Goal: Use online tool/utility

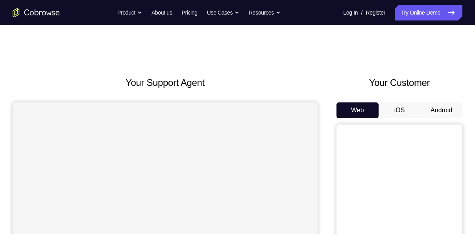
click at [423, 108] on button "Android" at bounding box center [441, 110] width 42 height 16
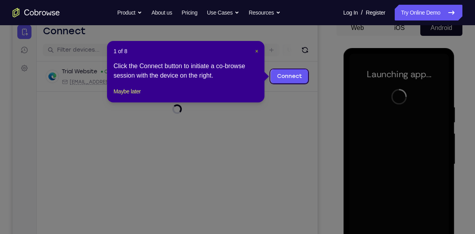
click at [257, 49] on span "×" at bounding box center [256, 51] width 3 height 6
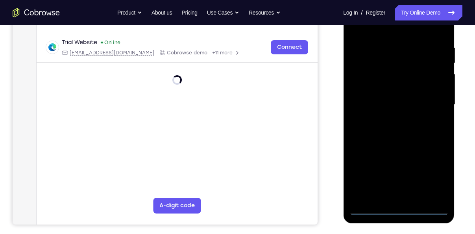
scroll to position [143, 0]
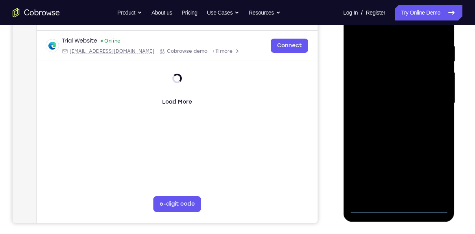
click at [401, 210] on div at bounding box center [398, 103] width 99 height 220
click at [402, 203] on div at bounding box center [398, 103] width 99 height 220
click at [437, 165] on div at bounding box center [398, 103] width 99 height 220
click at [434, 178] on div at bounding box center [398, 103] width 99 height 220
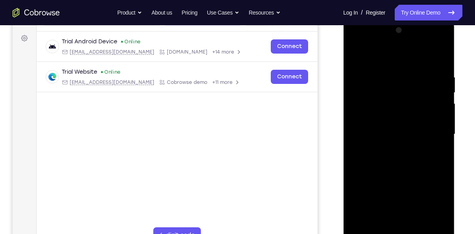
scroll to position [111, 0]
click at [373, 59] on div at bounding box center [398, 135] width 99 height 220
click at [433, 125] on div at bounding box center [398, 135] width 99 height 220
click at [385, 150] on div at bounding box center [398, 135] width 99 height 220
click at [373, 126] on div at bounding box center [398, 135] width 99 height 220
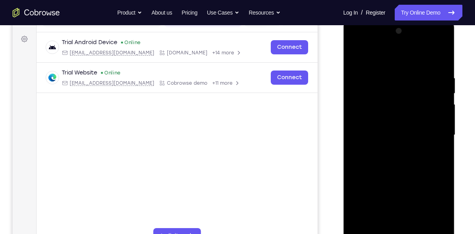
click at [375, 121] on div at bounding box center [398, 135] width 99 height 220
click at [371, 137] on div at bounding box center [398, 135] width 99 height 220
click at [390, 169] on div at bounding box center [398, 135] width 99 height 220
click at [371, 129] on div at bounding box center [398, 135] width 99 height 220
click at [388, 130] on div at bounding box center [398, 135] width 99 height 220
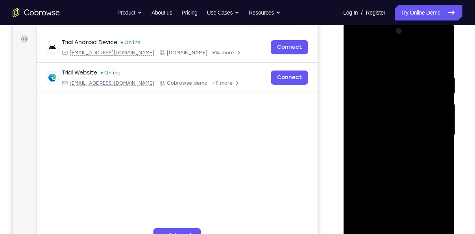
click at [381, 161] on div at bounding box center [398, 135] width 99 height 220
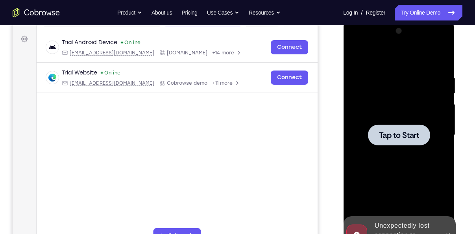
click at [388, 144] on div at bounding box center [399, 134] width 62 height 21
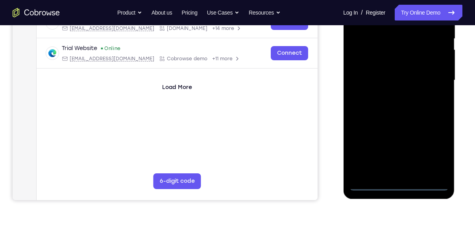
scroll to position [166, 0]
click at [400, 187] on div at bounding box center [398, 80] width 99 height 220
click at [438, 156] on div at bounding box center [398, 80] width 99 height 220
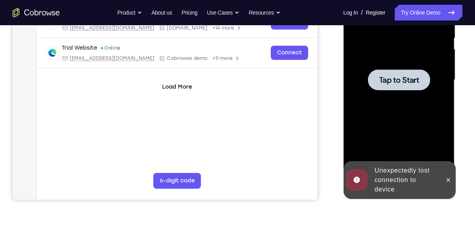
click at [444, 151] on div at bounding box center [398, 80] width 99 height 220
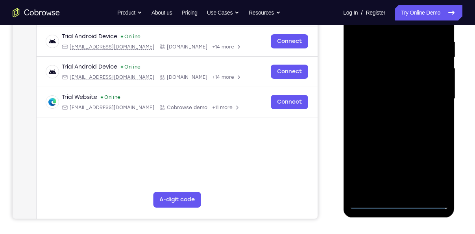
scroll to position [159, 0]
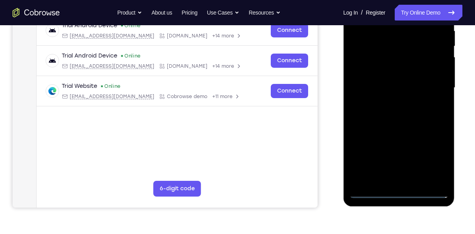
click at [391, 192] on div at bounding box center [398, 88] width 99 height 220
click at [427, 156] on div at bounding box center [398, 88] width 99 height 220
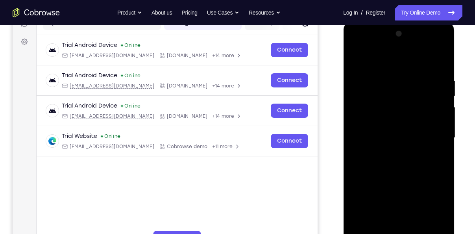
scroll to position [106, 0]
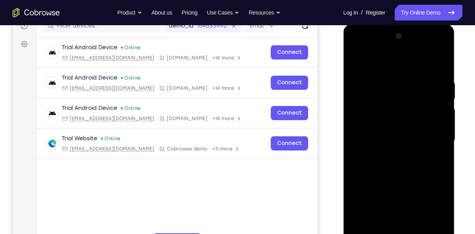
click at [374, 55] on div at bounding box center [398, 140] width 99 height 220
click at [359, 65] on div at bounding box center [398, 140] width 99 height 220
click at [433, 137] on div at bounding box center [398, 140] width 99 height 220
click at [390, 153] on div at bounding box center [398, 140] width 99 height 220
click at [373, 120] on div at bounding box center [398, 140] width 99 height 220
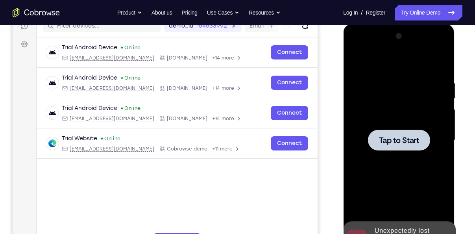
click at [388, 142] on span "Tap to Start" at bounding box center [399, 140] width 40 height 8
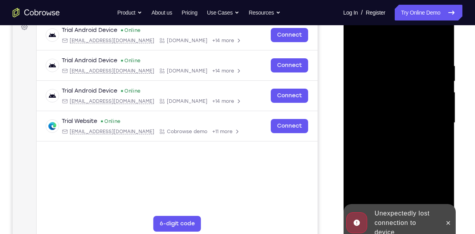
scroll to position [128, 0]
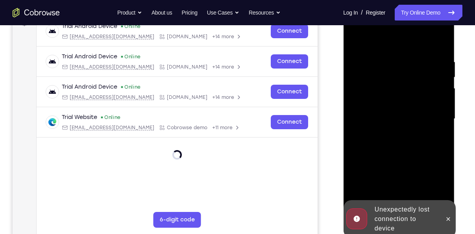
click at [441, 216] on div "Unexpectedly lost connection to device" at bounding box center [392, 219] width 97 height 38
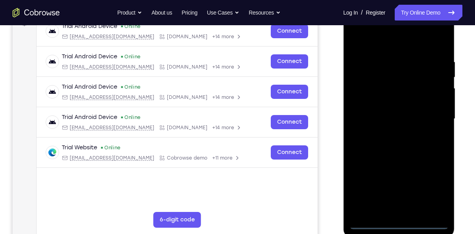
click at [396, 216] on div at bounding box center [398, 119] width 99 height 220
click at [401, 219] on div at bounding box center [398, 119] width 99 height 220
click at [394, 222] on div at bounding box center [398, 119] width 99 height 220
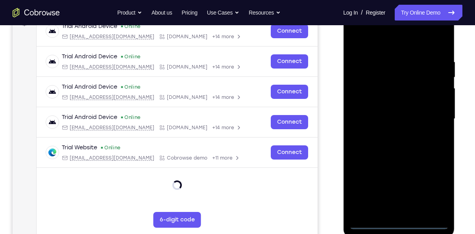
click at [394, 222] on div at bounding box center [398, 119] width 99 height 220
click at [428, 182] on div at bounding box center [398, 119] width 99 height 220
click at [438, 188] on div at bounding box center [398, 119] width 99 height 220
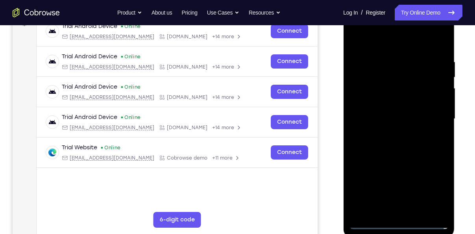
click at [380, 46] on div at bounding box center [398, 119] width 99 height 220
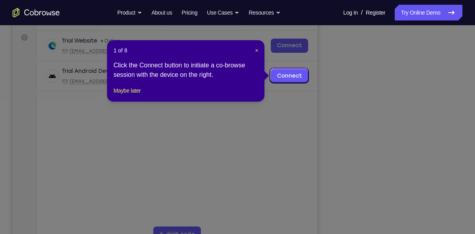
scroll to position [112, 0]
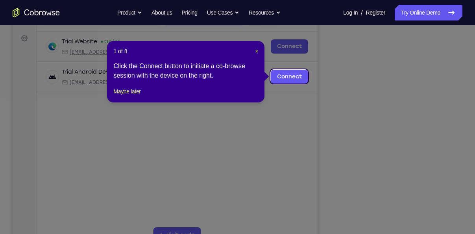
click at [256, 50] on span "×" at bounding box center [256, 51] width 3 height 6
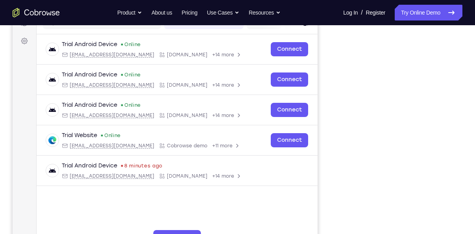
scroll to position [104, 0]
